Goal: Task Accomplishment & Management: Manage account settings

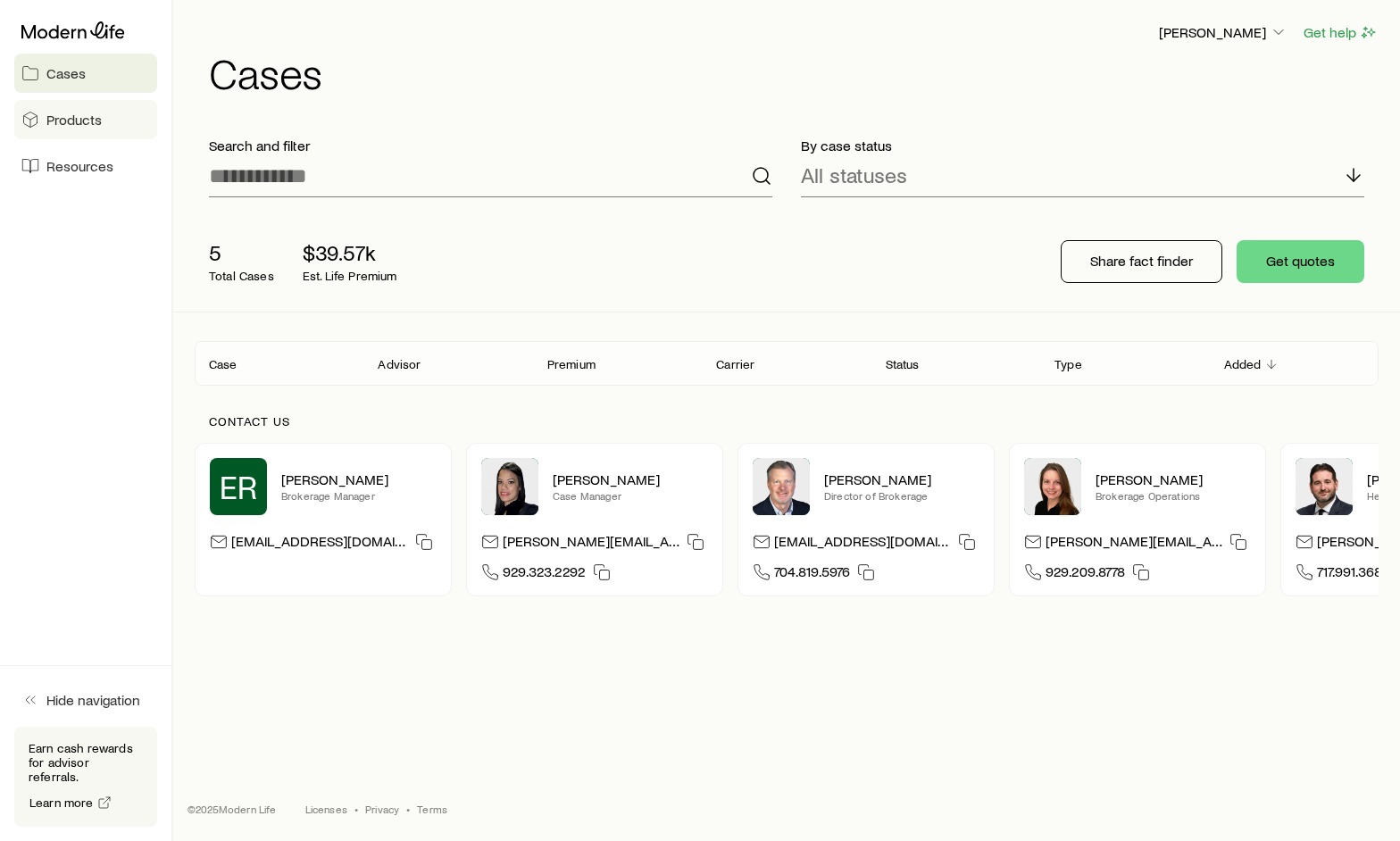
click at [82, 122] on span "Products" at bounding box center [74, 119] width 55 height 18
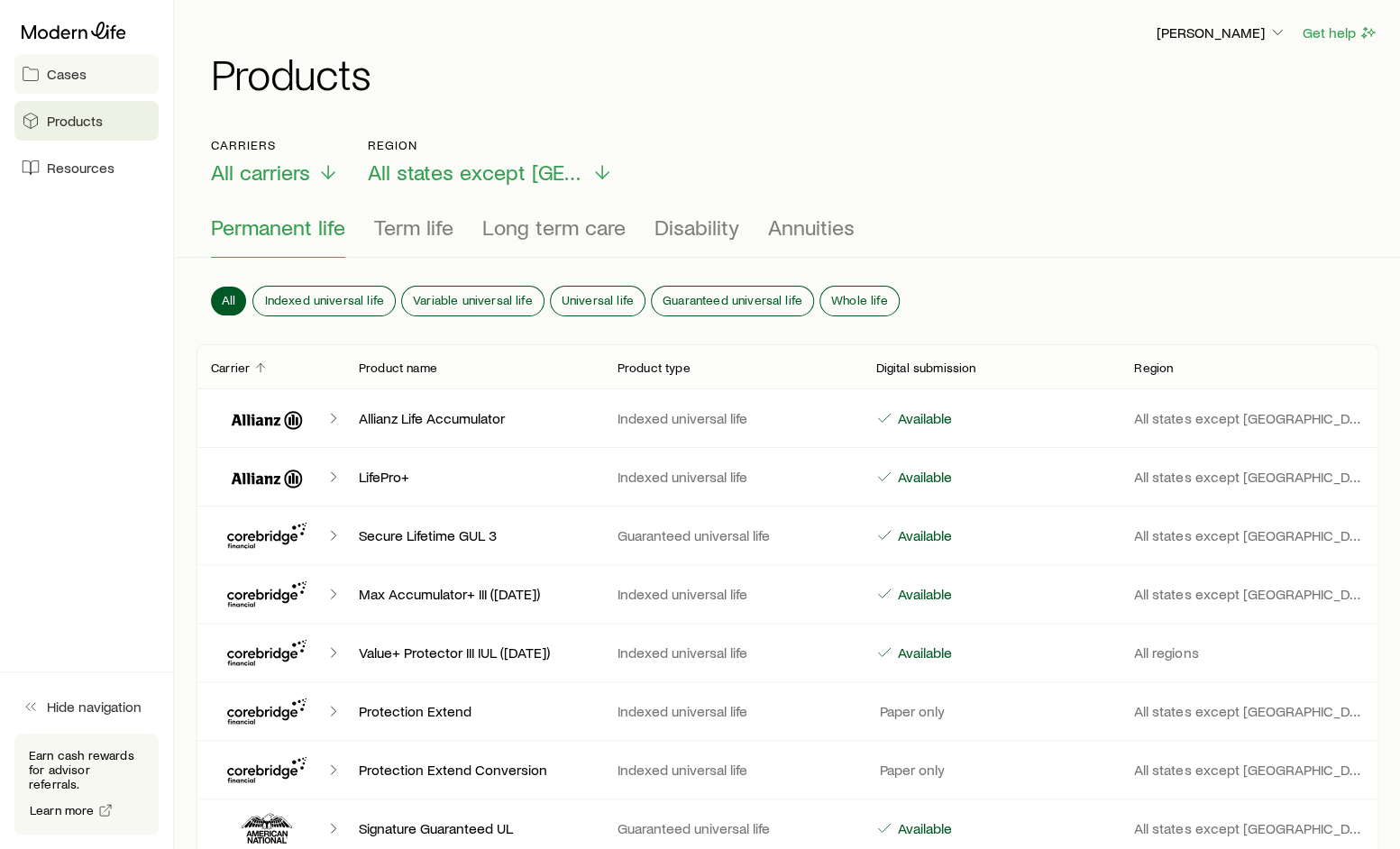
click at [91, 78] on link "Cases" at bounding box center [86, 74] width 145 height 39
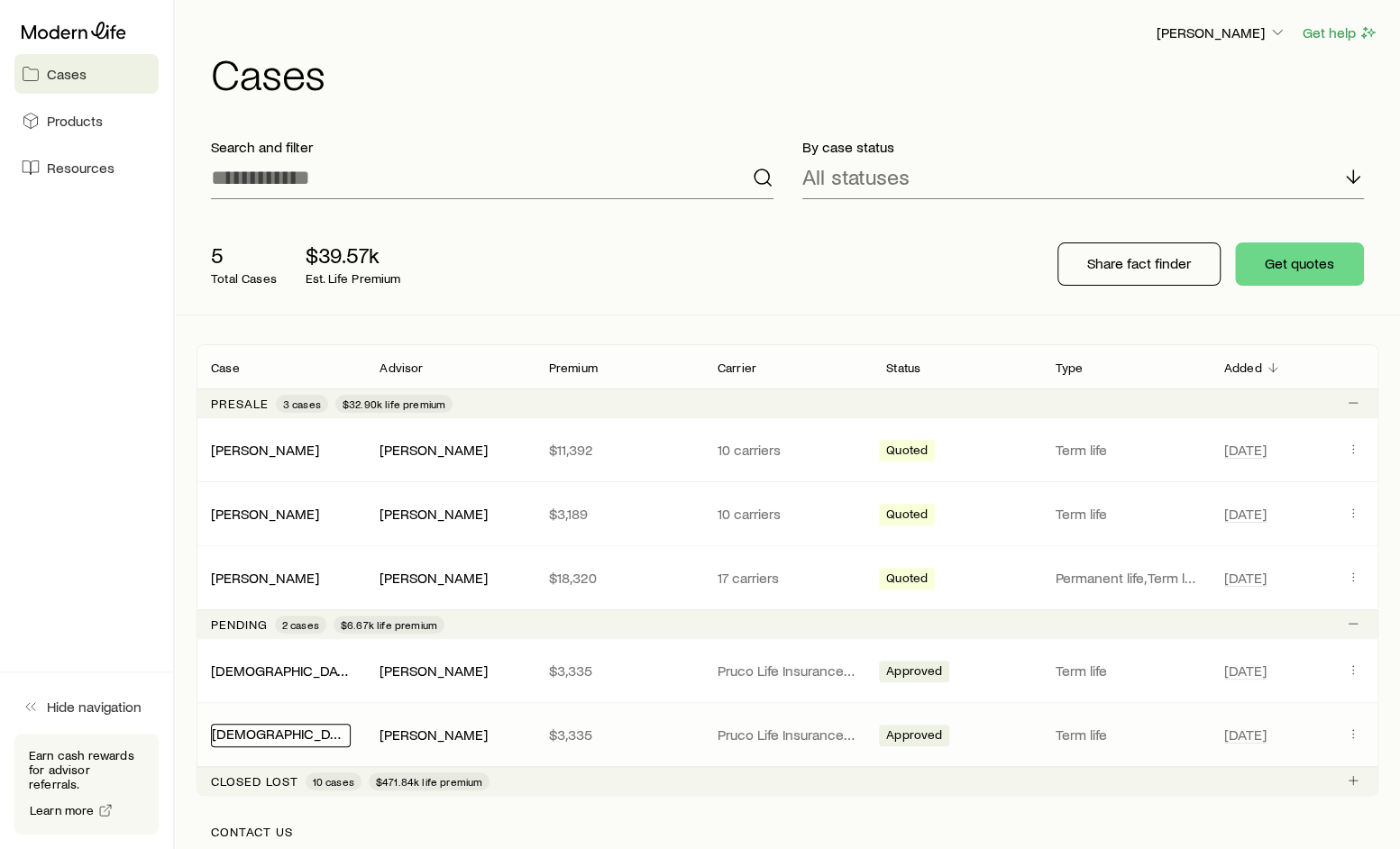
click at [260, 731] on link "[DEMOGRAPHIC_DATA][PERSON_NAME]" at bounding box center [339, 733] width 256 height 17
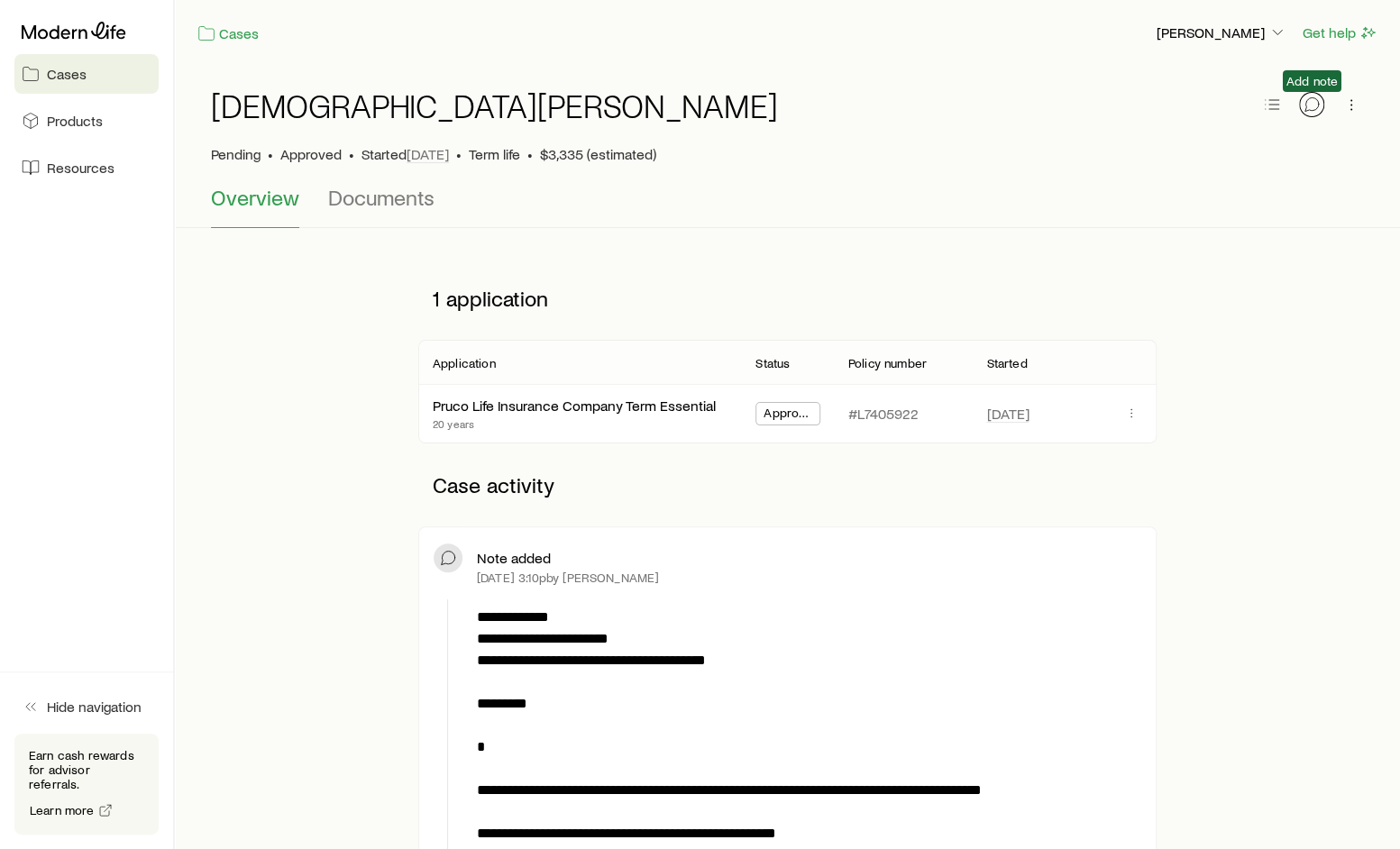
click at [1304, 103] on icon "button" at bounding box center [1311, 104] width 18 height 18
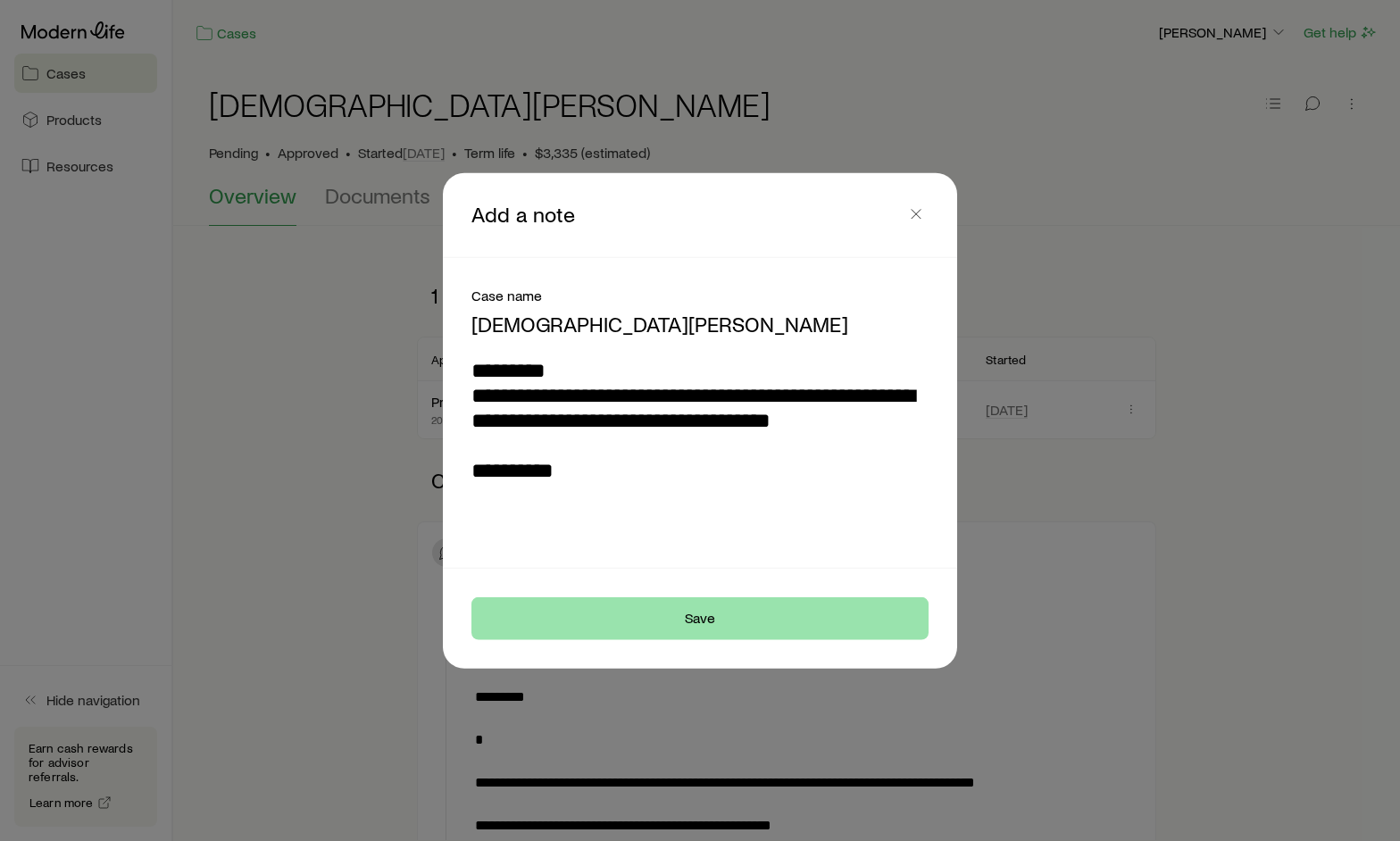
type textarea "**********"
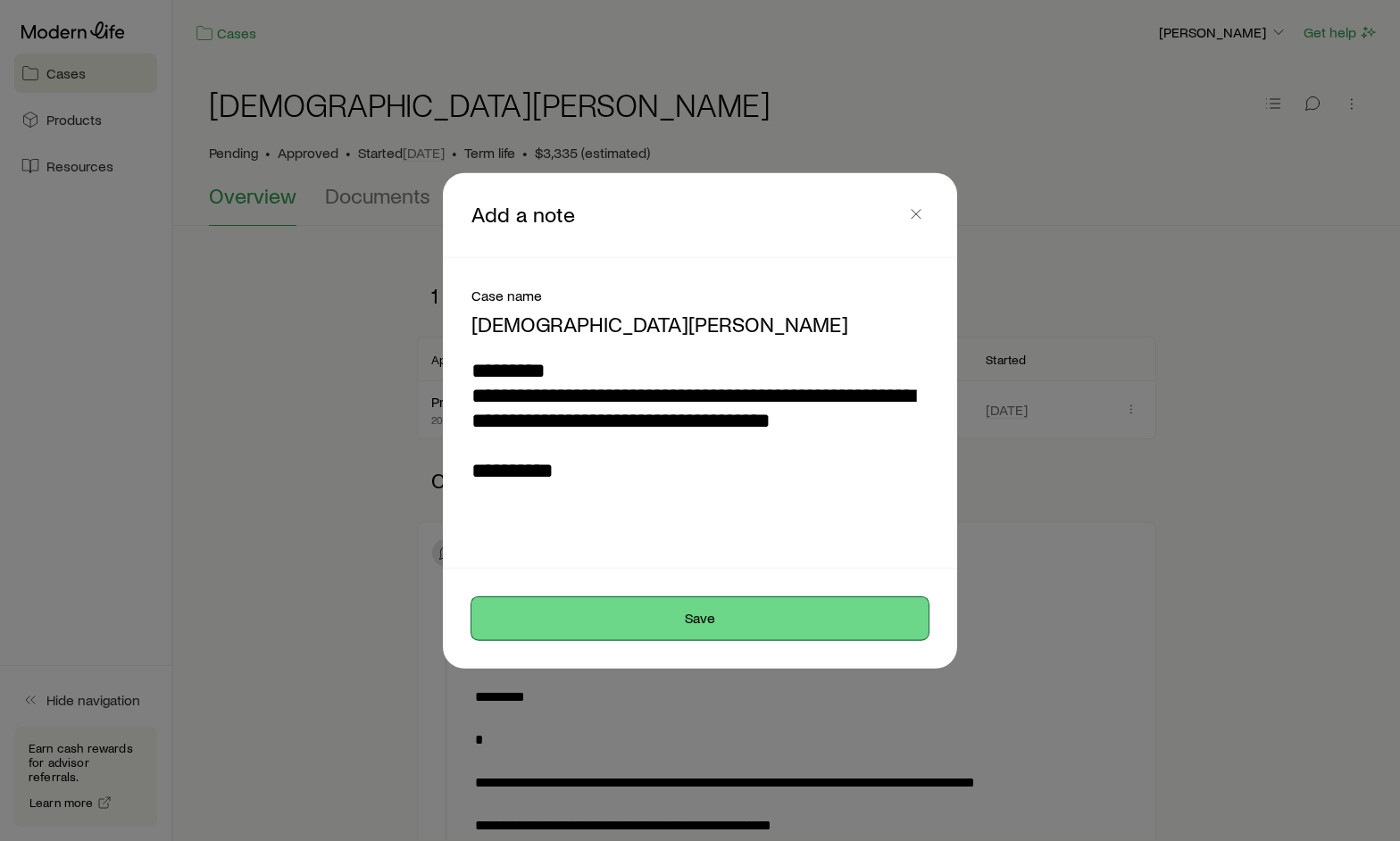
click at [715, 628] on button "Save" at bounding box center [700, 618] width 457 height 43
click at [583, 609] on button "Save" at bounding box center [700, 618] width 457 height 43
